Goal: Task Accomplishment & Management: Manage account settings

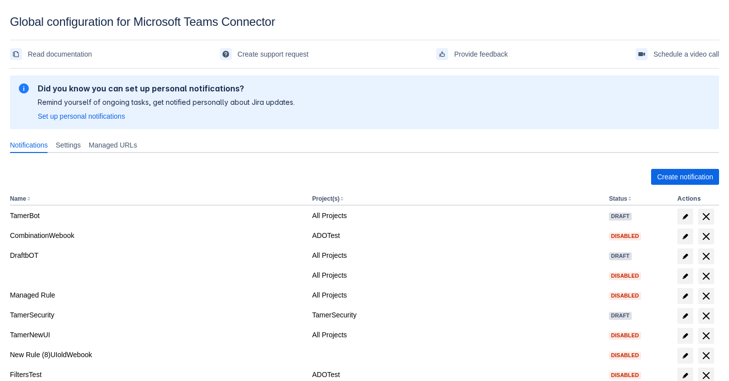
scroll to position [90, 0]
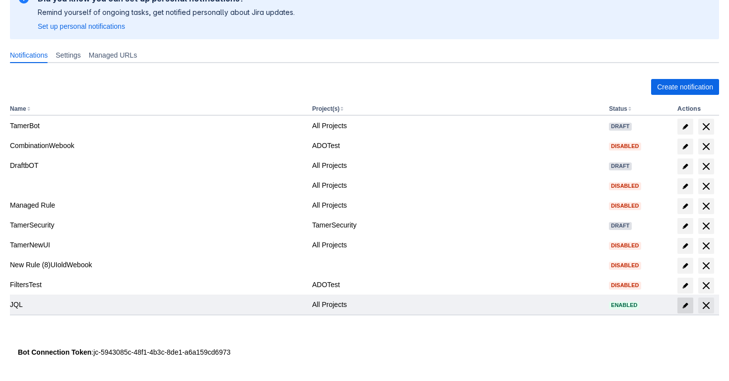
click at [679, 306] on span at bounding box center [685, 305] width 16 height 16
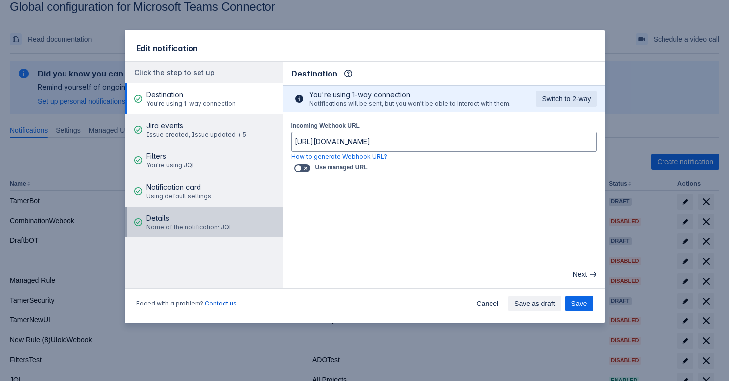
click at [218, 207] on div "Details Name of the notification: JQL" at bounding box center [189, 222] width 86 height 30
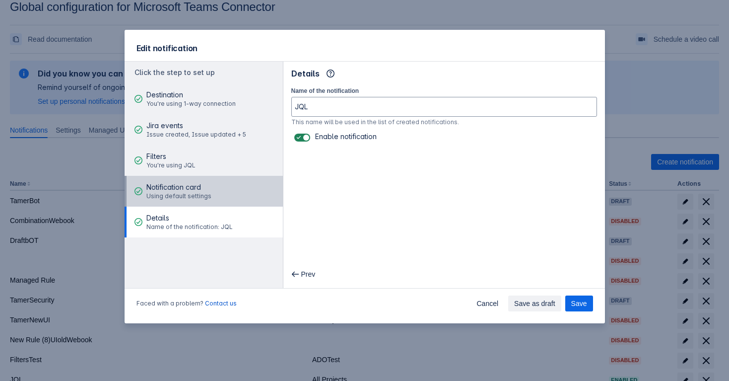
click at [203, 183] on span "Notification card" at bounding box center [178, 187] width 65 height 10
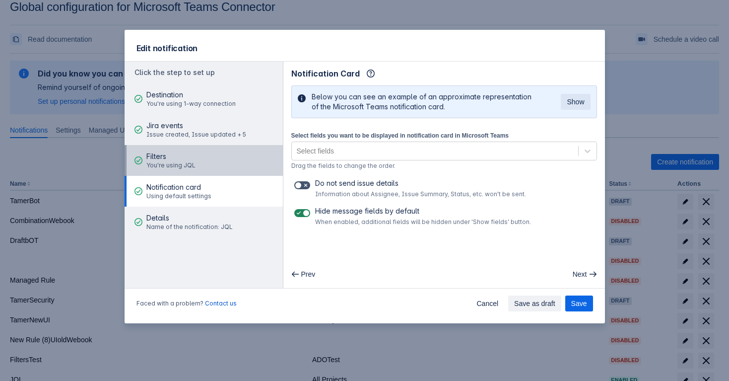
click at [211, 166] on button "Filters You're using JQL" at bounding box center [204, 160] width 158 height 31
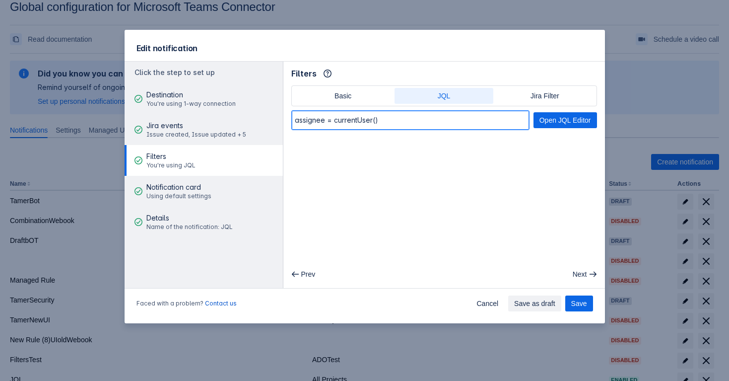
click at [387, 121] on input "assignee = currentUser()" at bounding box center [410, 120] width 237 height 18
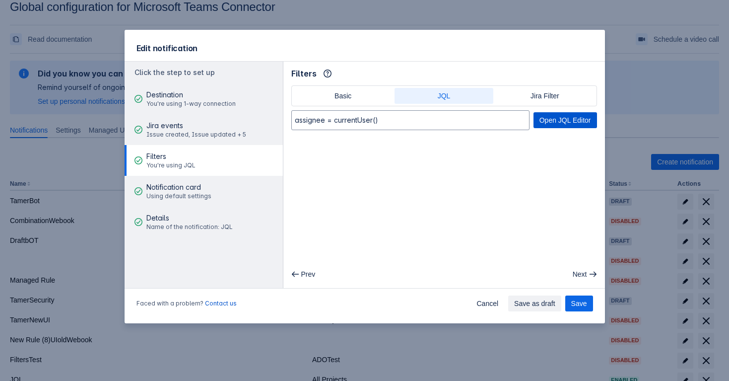
click at [545, 123] on span "Open JQL Editor" at bounding box center [565, 120] width 52 height 16
type input "updated >= startOfMonth()"
click at [572, 304] on span "Save" at bounding box center [579, 303] width 16 height 16
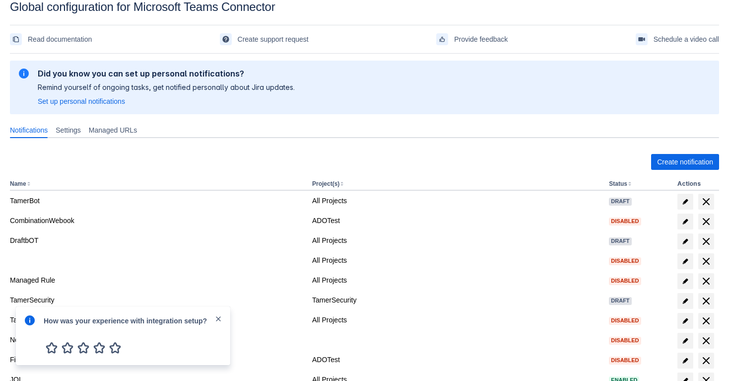
scroll to position [56, 0]
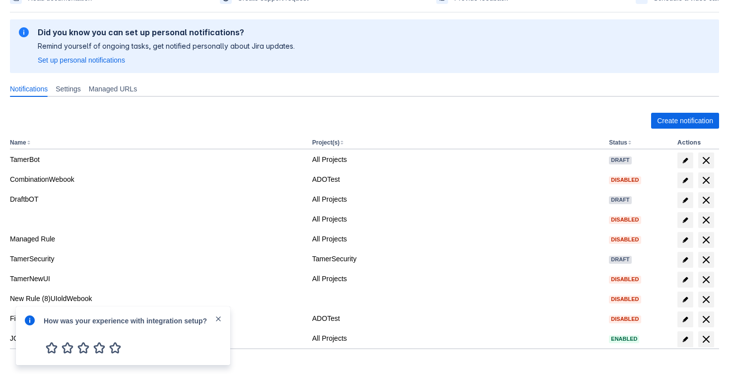
click at [217, 319] on span "close" at bounding box center [218, 319] width 8 height 8
